Goal: Find specific page/section: Find specific page/section

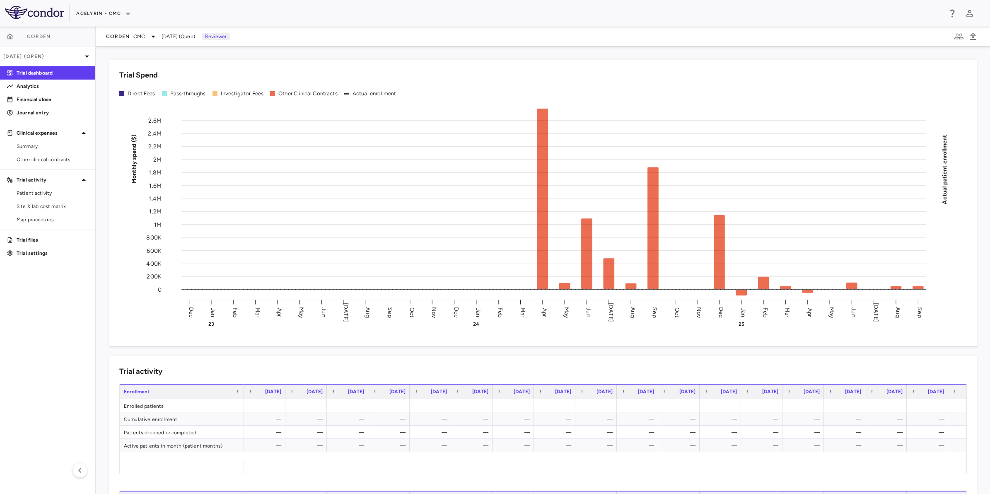
click at [72, 293] on aside "Corden [DATE] (Open) Trial dashboard Analytics Financial close Journal entry Cl…" at bounding box center [48, 260] width 96 height 467
click at [409, 27] on div "Corden CMC [DATE] (Open) Reviewer" at bounding box center [543, 37] width 894 height 20
click at [435, 16] on div "Acelyrin - CMC" at bounding box center [509, 14] width 866 height 14
click at [80, 293] on aside "Corden [DATE] (Open) Trial dashboard Analytics Financial close Journal entry Cl…" at bounding box center [48, 260] width 96 height 467
click at [7, 40] on button "button" at bounding box center [10, 37] width 20 height 20
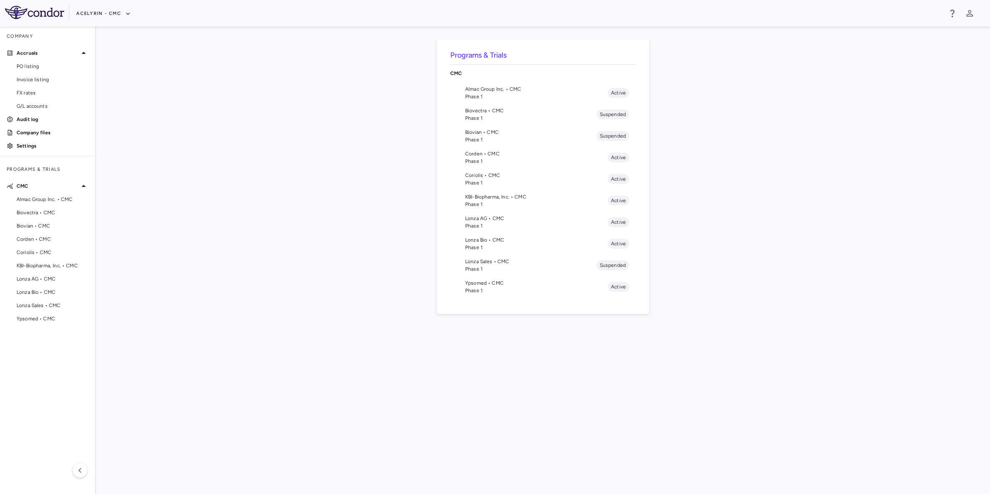
drag, startPoint x: 266, startPoint y: 233, endPoint x: 338, endPoint y: 230, distance: 71.7
click at [268, 233] on div "Programs & Trials CMC Almac Group Inc. • CMC Phase 1 Active Biovectra • CMC Pha…" at bounding box center [542, 260] width 867 height 441
drag, startPoint x: 338, startPoint y: 230, endPoint x: 259, endPoint y: 228, distance: 78.3
click at [336, 230] on div "Programs & Trials CMC Almac Group Inc. • CMC Phase 1 Active Biovectra • CMC Pha…" at bounding box center [542, 260] width 867 height 441
drag, startPoint x: 259, startPoint y: 228, endPoint x: 265, endPoint y: 228, distance: 5.8
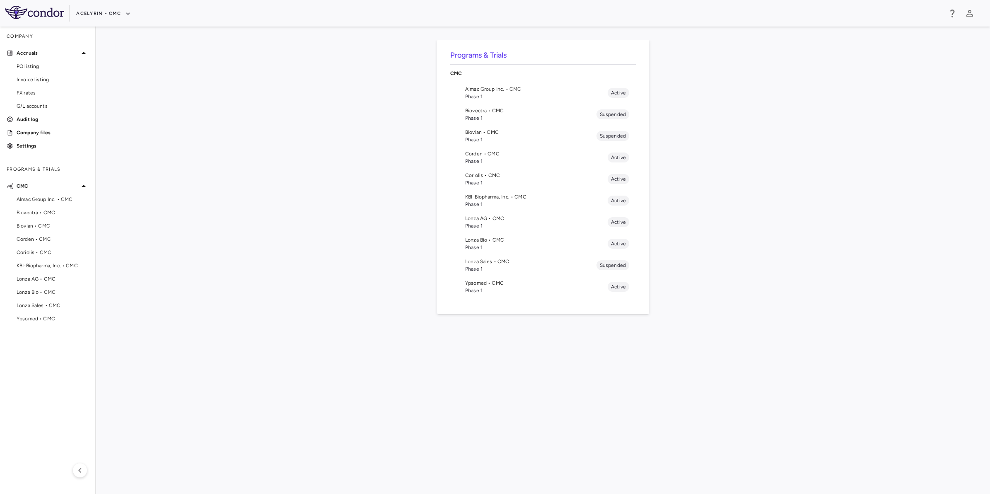
click at [265, 228] on div "Programs & Trials CMC Almac Group Inc. • CMC Phase 1 Active Biovectra • CMC Pha…" at bounding box center [542, 260] width 867 height 441
click at [317, 230] on div "Programs & Trials CMC Almac Group Inc. • CMC Phase 1 Active Biovectra • CMC Pha…" at bounding box center [542, 260] width 867 height 441
drag, startPoint x: 226, startPoint y: 184, endPoint x: 197, endPoint y: 187, distance: 29.6
click at [225, 184] on div "Programs & Trials CMC Almac Group Inc. • CMC Phase 1 Active Biovectra • CMC Pha…" at bounding box center [542, 260] width 867 height 441
drag, startPoint x: 172, startPoint y: 187, endPoint x: 235, endPoint y: 186, distance: 63.0
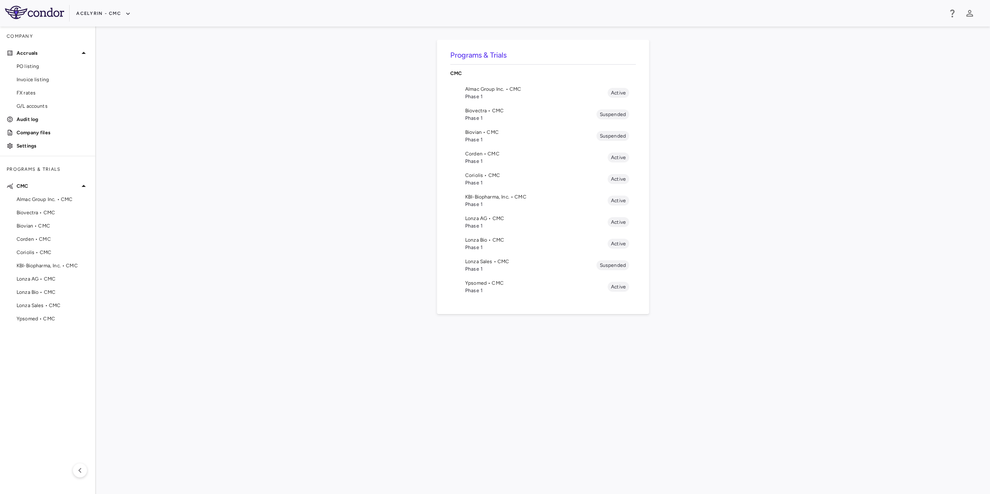
click at [172, 187] on div "Programs & Trials CMC Almac Group Inc. • CMC Phase 1 Active Biovectra • CMC Pha…" at bounding box center [542, 260] width 867 height 441
drag, startPoint x: 259, startPoint y: 186, endPoint x: 334, endPoint y: 189, distance: 75.4
click at [269, 186] on div "Programs & Trials CMC Almac Group Inc. • CMC Phase 1 Active Biovectra • CMC Pha…" at bounding box center [542, 260] width 867 height 441
drag, startPoint x: 334, startPoint y: 189, endPoint x: 485, endPoint y: 181, distance: 151.0
click at [342, 189] on div "Programs & Trials CMC Almac Group Inc. • CMC Phase 1 Active Biovectra • CMC Pha…" at bounding box center [542, 260] width 867 height 441
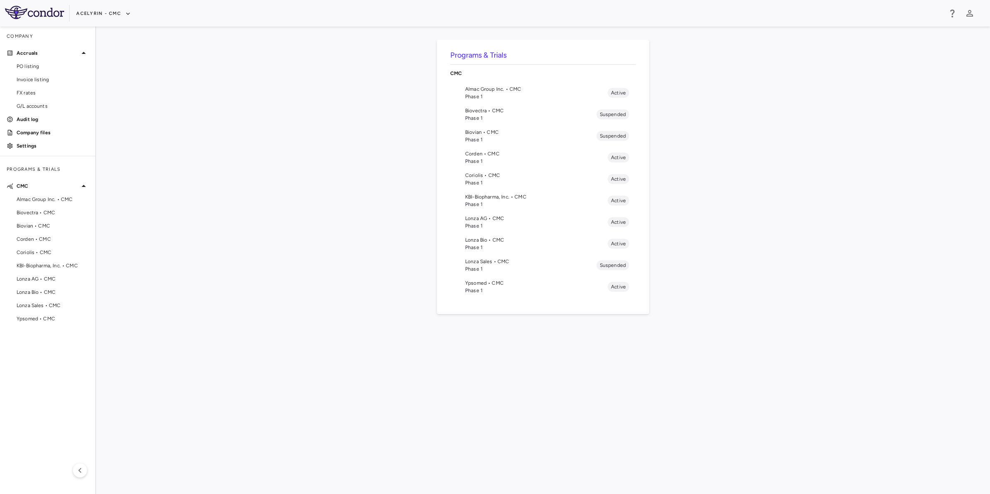
drag, startPoint x: 282, startPoint y: 193, endPoint x: 201, endPoint y: 195, distance: 80.8
click at [281, 193] on div "Programs & Trials CMC Almac Group Inc. • CMC Phase 1 Active Biovectra • CMC Pha…" at bounding box center [542, 260] width 867 height 441
click at [201, 195] on div "Programs & Trials CMC Almac Group Inc. • CMC Phase 1 Active Biovectra • CMC Pha…" at bounding box center [542, 260] width 867 height 441
drag, startPoint x: 279, startPoint y: 195, endPoint x: 353, endPoint y: 195, distance: 74.6
click at [283, 195] on div "Programs & Trials CMC Almac Group Inc. • CMC Phase 1 Active Biovectra • CMC Pha…" at bounding box center [542, 260] width 867 height 441
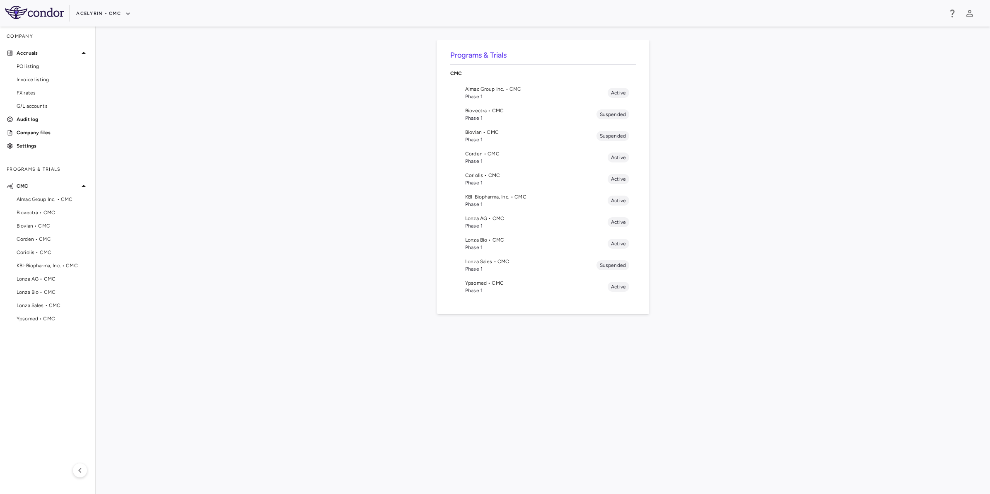
click at [288, 188] on div "Programs & Trials CMC Almac Group Inc. • CMC Phase 1 Active Biovectra • CMC Pha…" at bounding box center [542, 260] width 867 height 441
click at [187, 191] on div "Programs & Trials CMC Almac Group Inc. • CMC Phase 1 Active Biovectra • CMC Pha…" at bounding box center [542, 260] width 867 height 441
drag, startPoint x: 259, startPoint y: 189, endPoint x: 336, endPoint y: 191, distance: 77.5
click at [267, 190] on div "Programs & Trials CMC Almac Group Inc. • CMC Phase 1 Active Biovectra • CMC Pha…" at bounding box center [542, 260] width 867 height 441
click at [238, 191] on div "Programs & Trials CMC Almac Group Inc. • CMC Phase 1 Active Biovectra • CMC Pha…" at bounding box center [542, 260] width 867 height 441
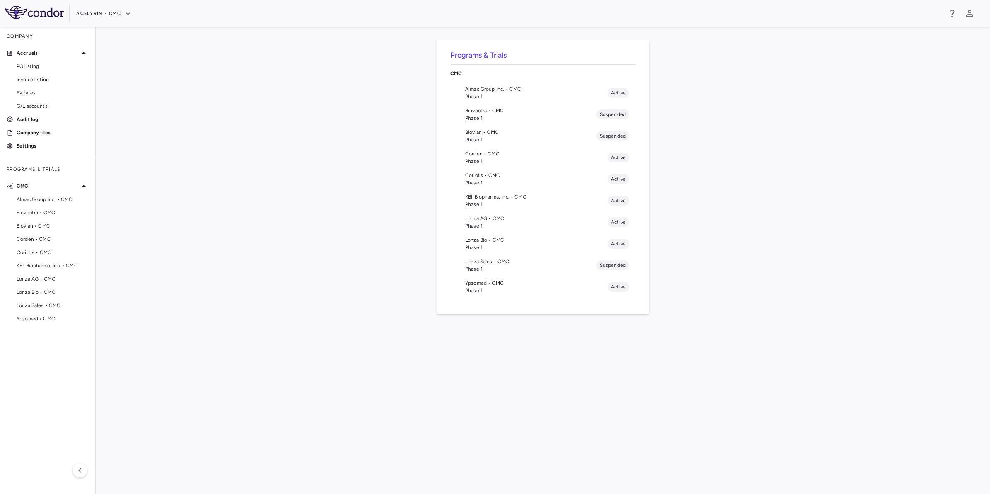
drag, startPoint x: 169, startPoint y: 191, endPoint x: 231, endPoint y: 190, distance: 62.6
click at [171, 191] on div "Programs & Trials CMC Almac Group Inc. • CMC Phase 1 Active Biovectra • CMC Pha…" at bounding box center [542, 260] width 867 height 441
drag, startPoint x: 231, startPoint y: 190, endPoint x: 249, endPoint y: 190, distance: 17.8
click at [237, 190] on div "Programs & Trials CMC Almac Group Inc. • CMC Phase 1 Active Biovectra • CMC Pha…" at bounding box center [542, 260] width 867 height 441
click at [156, 189] on div "Programs & Trials CMC Almac Group Inc. • CMC Phase 1 Active Biovectra • CMC Pha…" at bounding box center [542, 260] width 867 height 441
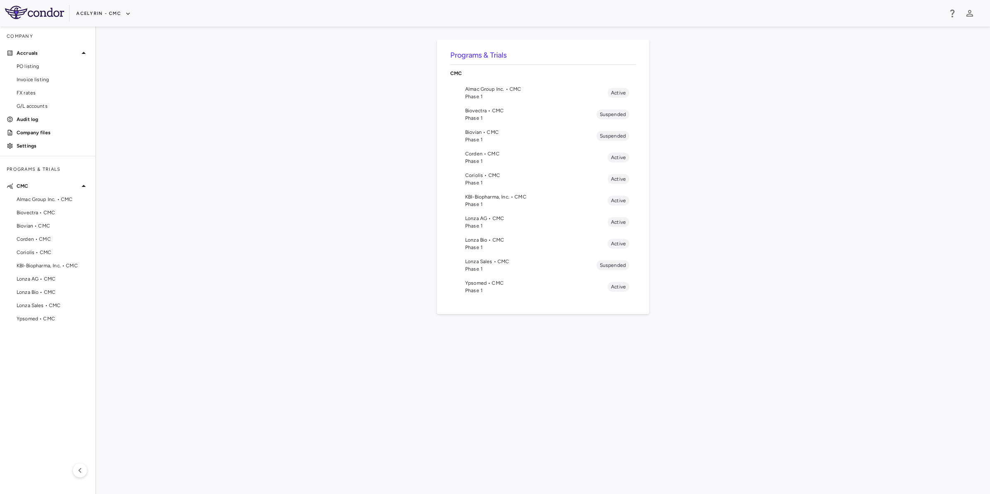
drag, startPoint x: 261, startPoint y: 190, endPoint x: 292, endPoint y: 190, distance: 31.5
click at [264, 190] on div "Programs & Trials CMC Almac Group Inc. • CMC Phase 1 Active Biovectra • CMC Pha…" at bounding box center [542, 260] width 867 height 441
drag, startPoint x: 301, startPoint y: 191, endPoint x: 313, endPoint y: 191, distance: 11.6
click at [313, 191] on div "Programs & Trials CMC Almac Group Inc. • CMC Phase 1 Active Biovectra • CMC Pha…" at bounding box center [542, 260] width 867 height 441
click at [379, 176] on div "Programs & Trials CMC Almac Group Inc. • CMC Phase 1 Active Biovectra • CMC Pha…" at bounding box center [542, 260] width 867 height 441
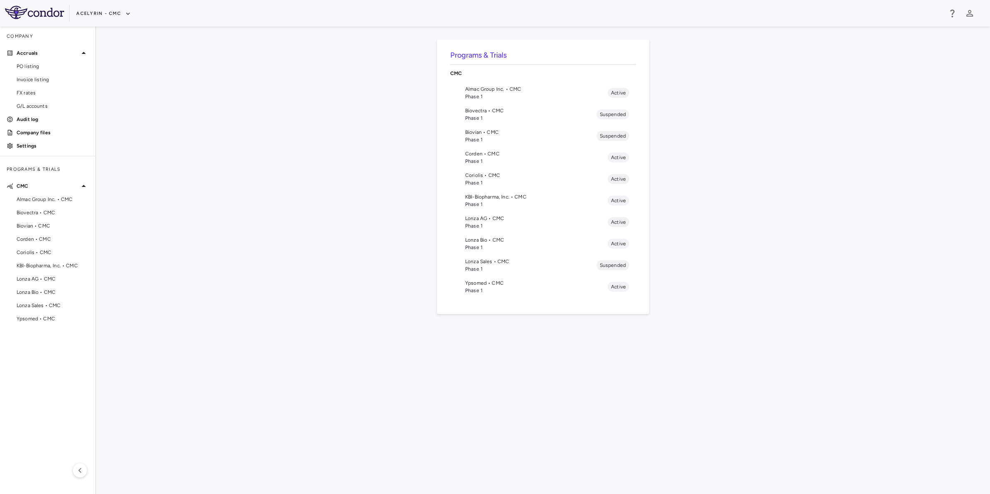
click at [684, 183] on div "Programs & Trials CMC Almac Group Inc. • CMC Phase 1 Active Biovectra • CMC Pha…" at bounding box center [542, 260] width 867 height 441
click at [303, 188] on div "Programs & Trials CMC Almac Group Inc. • CMC Phase 1 Active Biovectra • CMC Pha…" at bounding box center [542, 260] width 867 height 441
click at [92, 15] on button "Acelyrin - CMC" at bounding box center [103, 13] width 55 height 13
click at [100, 30] on li "Acelyrin" at bounding box center [110, 29] width 69 height 12
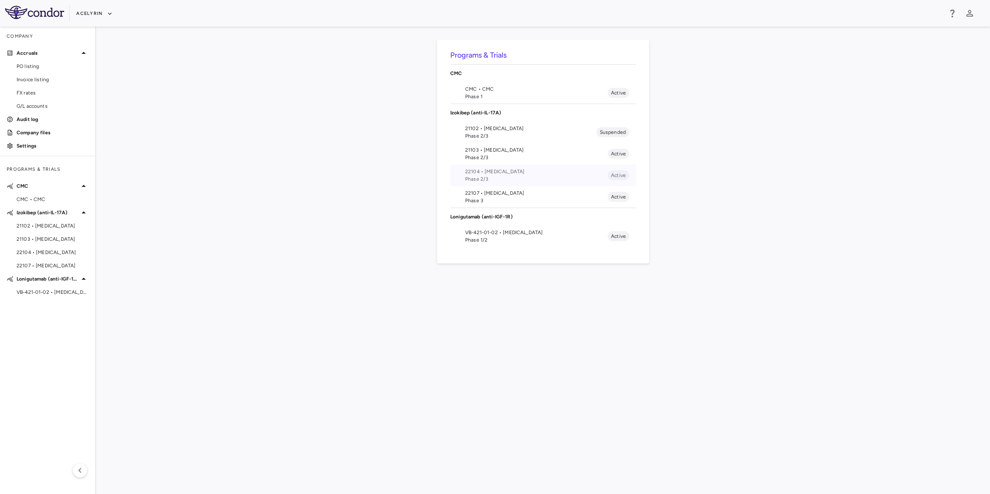
click at [516, 173] on span "22104 • [MEDICAL_DATA]" at bounding box center [536, 171] width 143 height 7
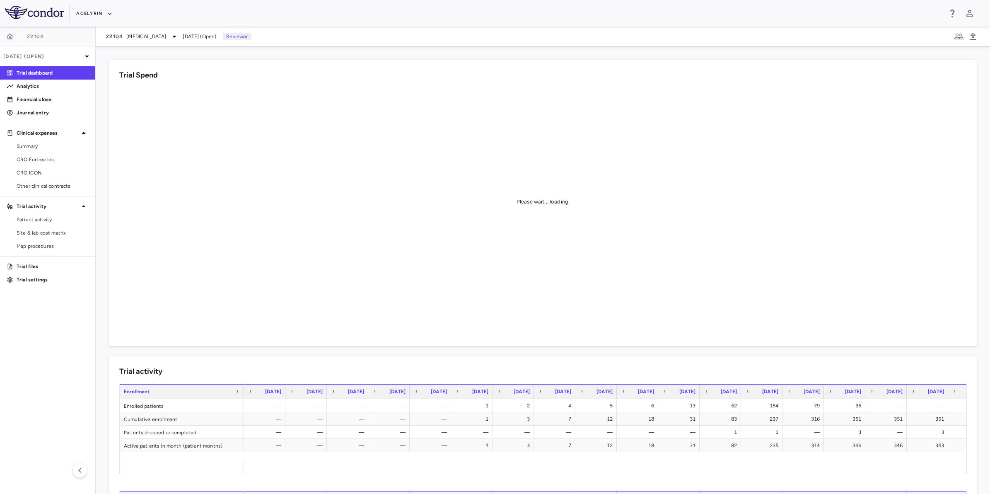
click at [6, 333] on aside "22104 [DATE] (Open) Trial dashboard Analytics Financial close Journal entry Cli…" at bounding box center [48, 260] width 96 height 467
click at [38, 174] on span "CRO ICON" at bounding box center [53, 172] width 72 height 7
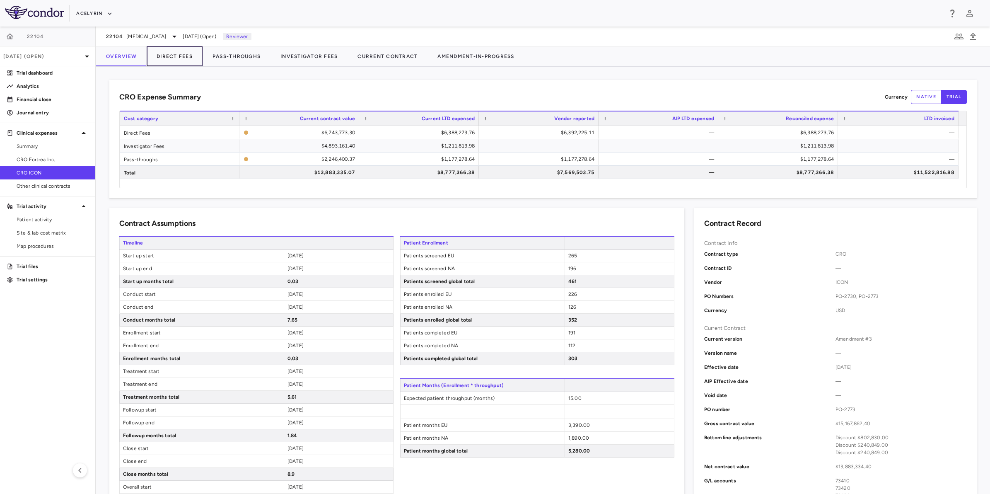
click at [178, 61] on button "Direct Fees" at bounding box center [175, 56] width 56 height 20
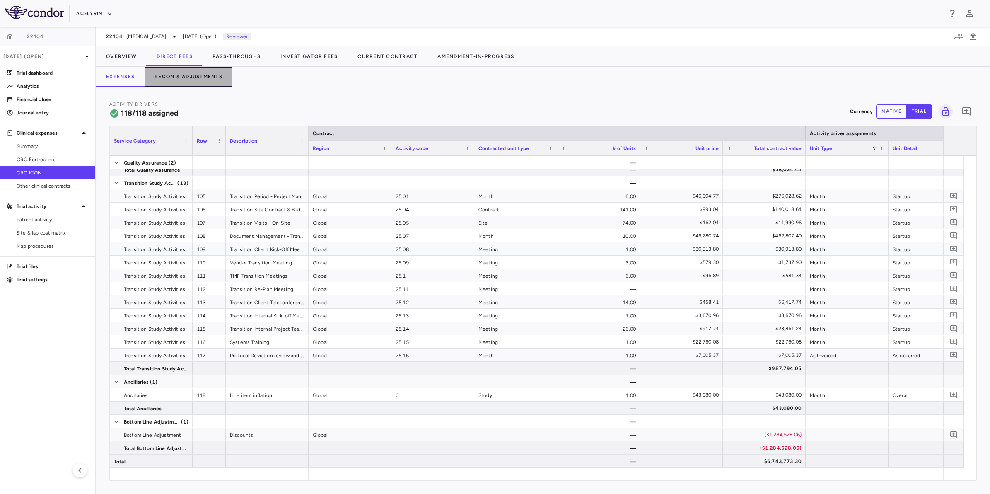
click at [195, 83] on button "Recon & Adjustments" at bounding box center [189, 77] width 88 height 20
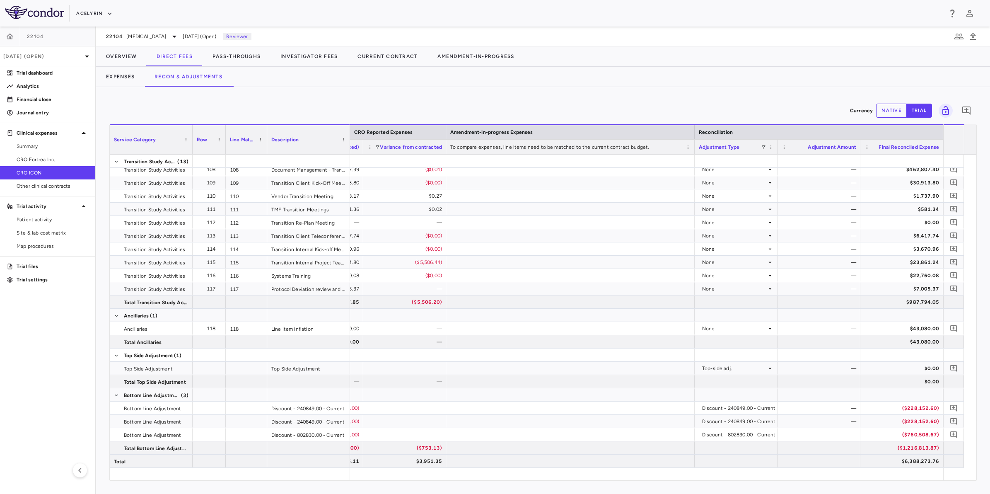
drag, startPoint x: 619, startPoint y: 98, endPoint x: 657, endPoint y: 108, distance: 39.0
click at [620, 99] on div "Currency native trial 0 Service Category Drag here to set column labels Service…" at bounding box center [543, 290] width 894 height 407
click at [679, 110] on div "Currency native trial 0" at bounding box center [542, 110] width 867 height 21
click at [636, 109] on div "Currency native trial 0" at bounding box center [542, 110] width 867 height 21
